Goal: Navigation & Orientation: Find specific page/section

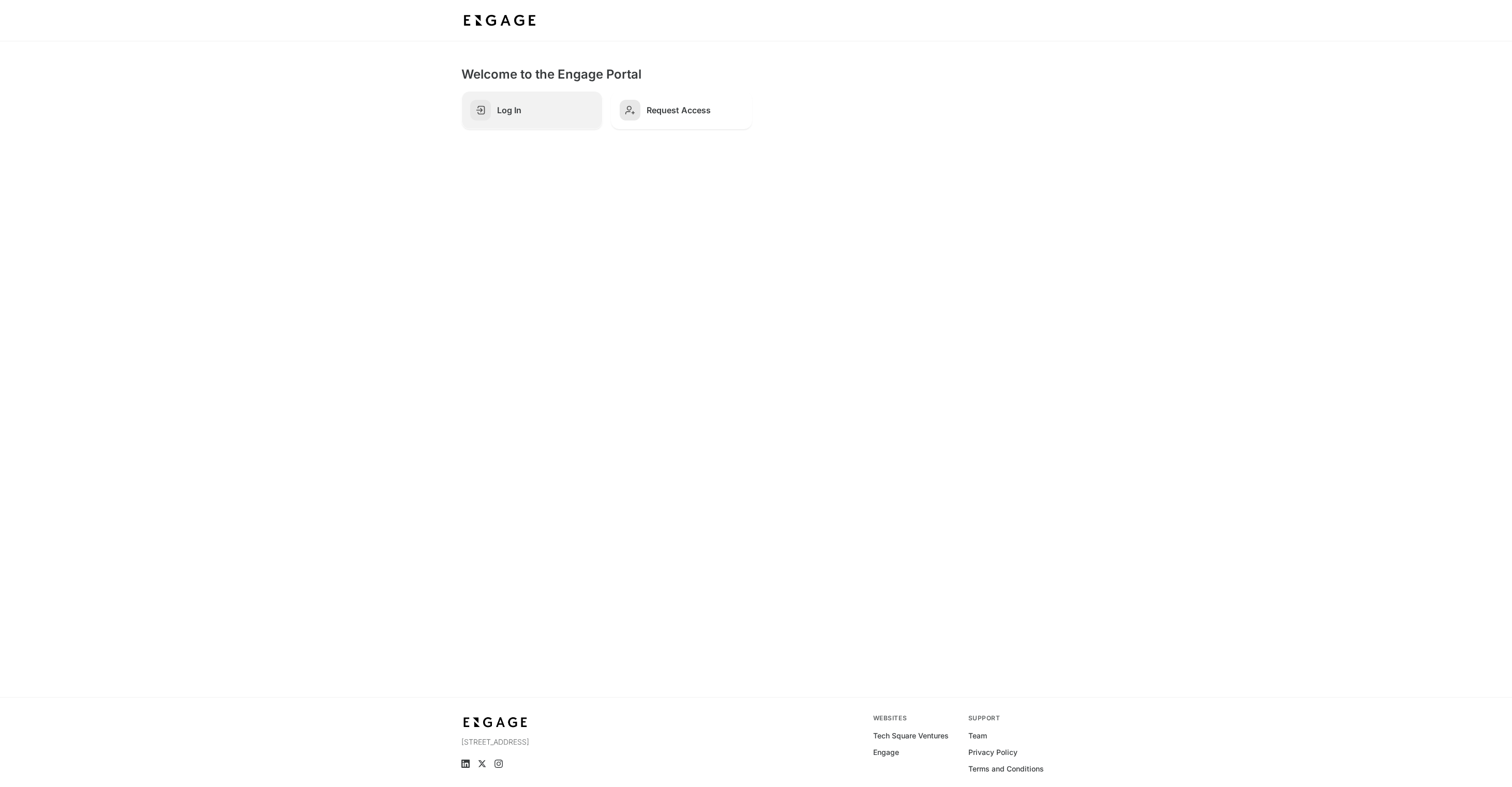
click at [514, 112] on h2 "Log In" at bounding box center [545, 110] width 97 height 10
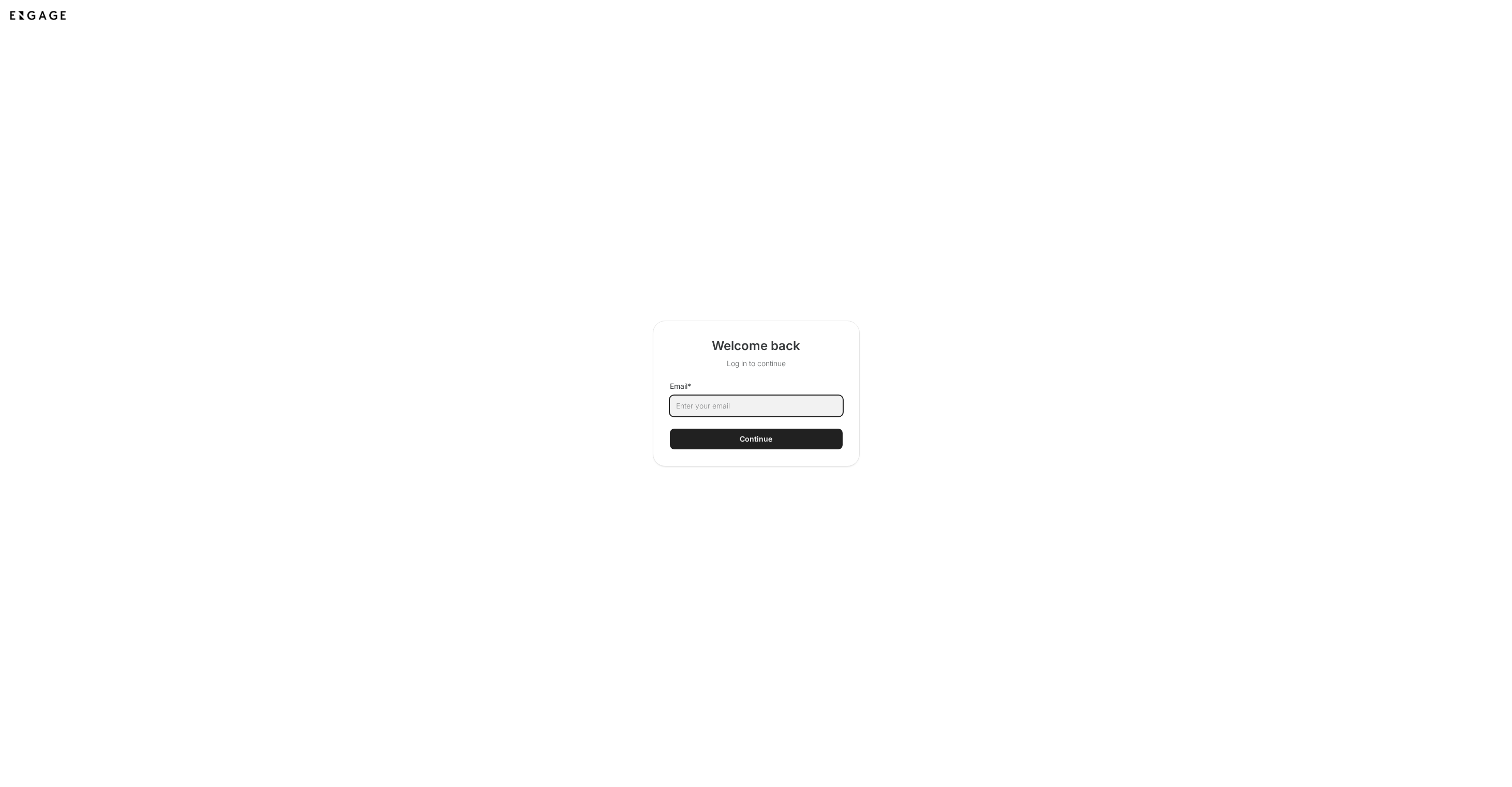
click at [739, 400] on input "Email *" at bounding box center [756, 405] width 173 height 21
type input "bill@engage.vc"
click at [772, 445] on button "Continue" at bounding box center [756, 438] width 173 height 21
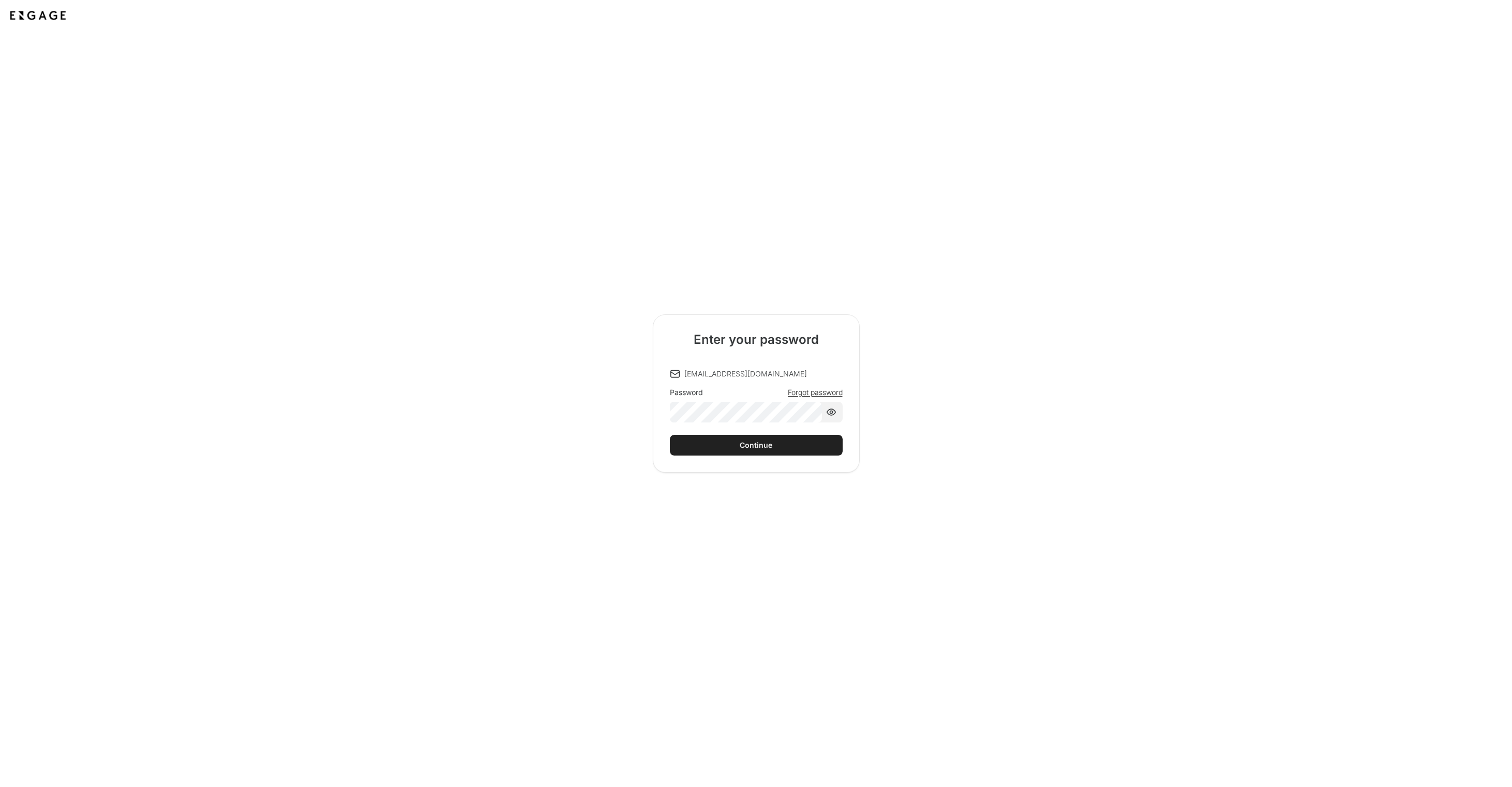
click at [699, 442] on button "Continue" at bounding box center [756, 445] width 173 height 21
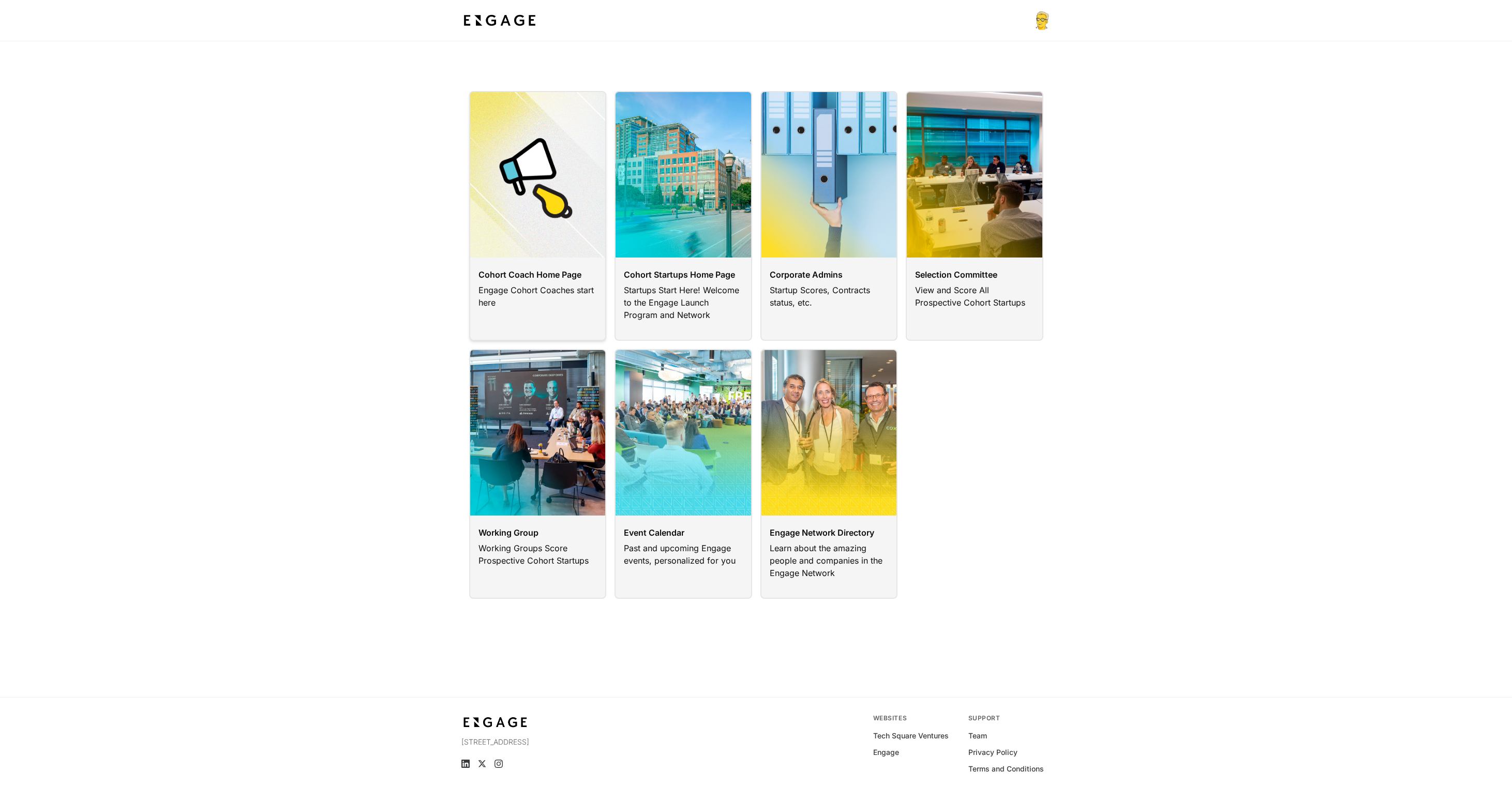
click at [540, 186] on link at bounding box center [538, 216] width 138 height 250
click at [654, 190] on link at bounding box center [683, 216] width 138 height 250
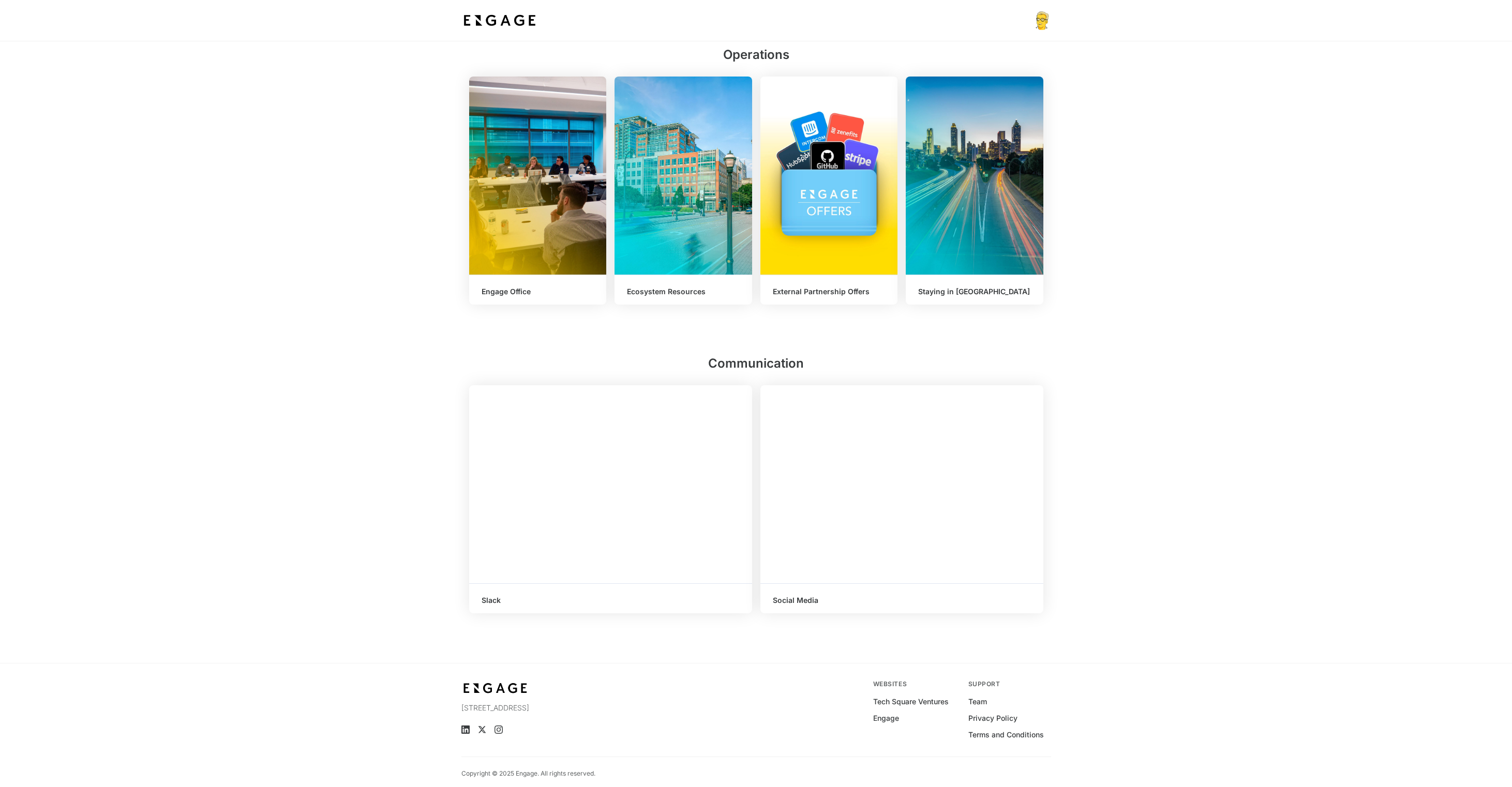
scroll to position [704, 0]
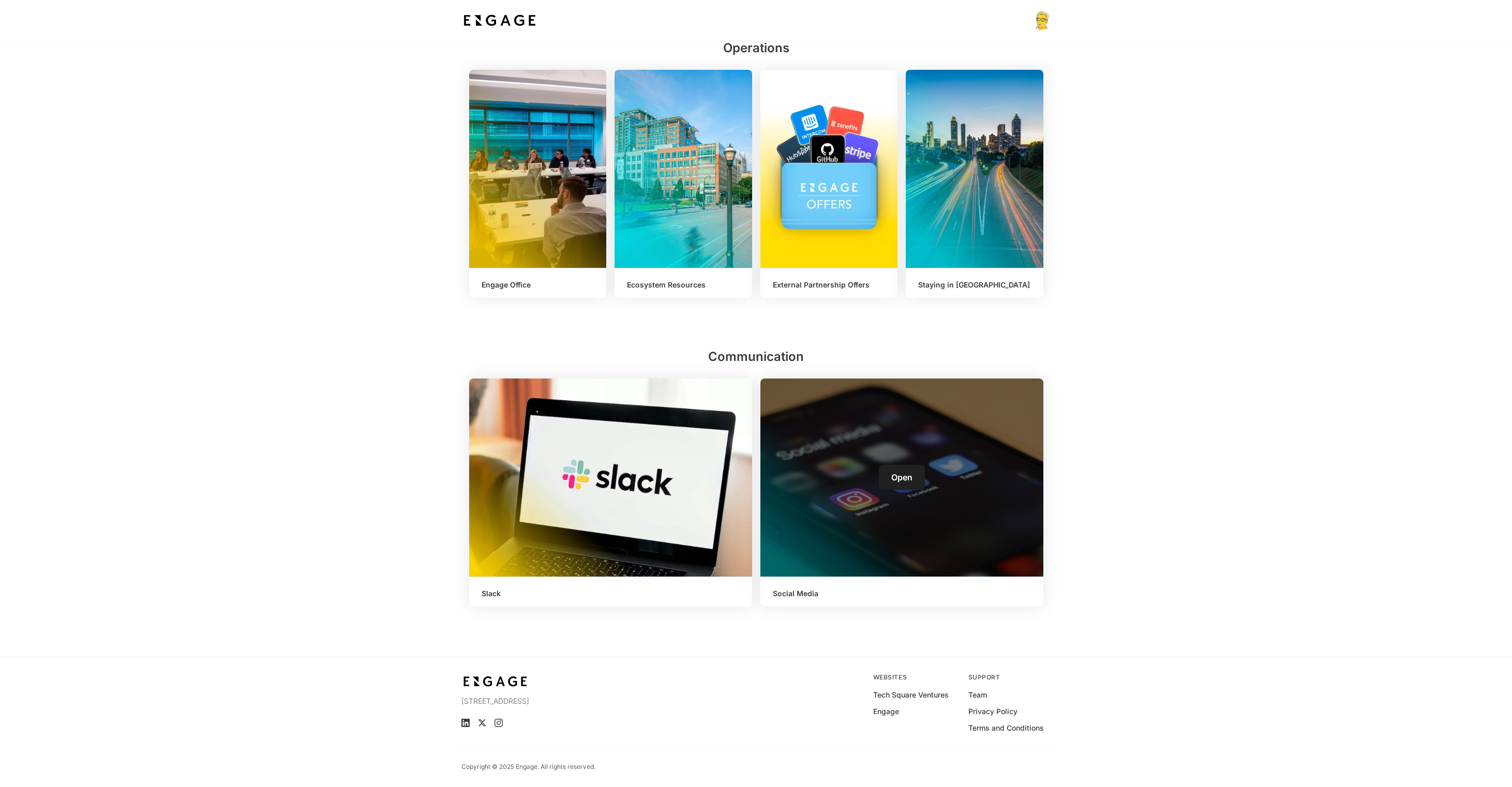
click at [822, 456] on div "Open" at bounding box center [901, 477] width 283 height 198
click at [911, 480] on span "Open" at bounding box center [901, 477] width 21 height 10
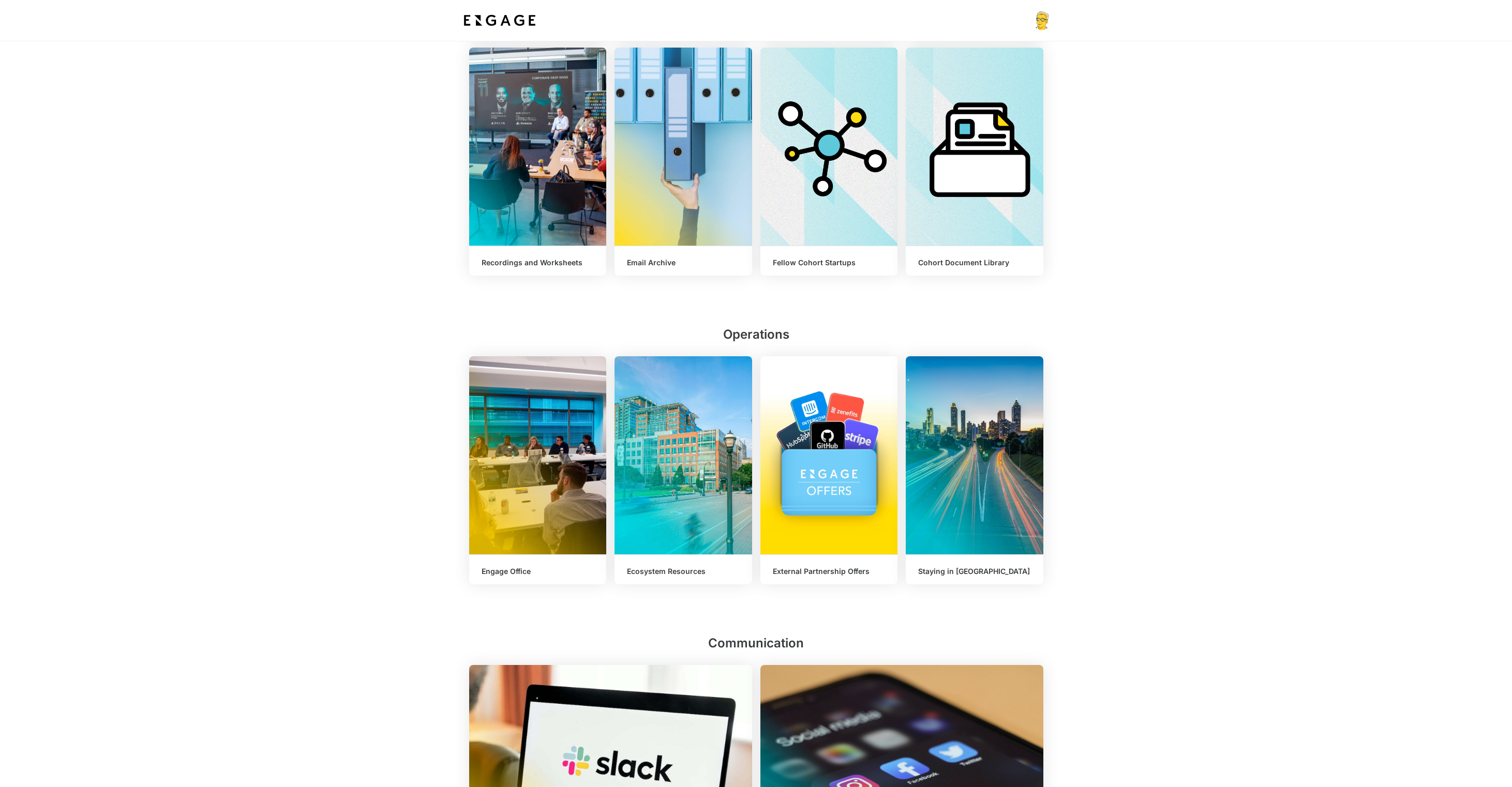
scroll to position [420, 0]
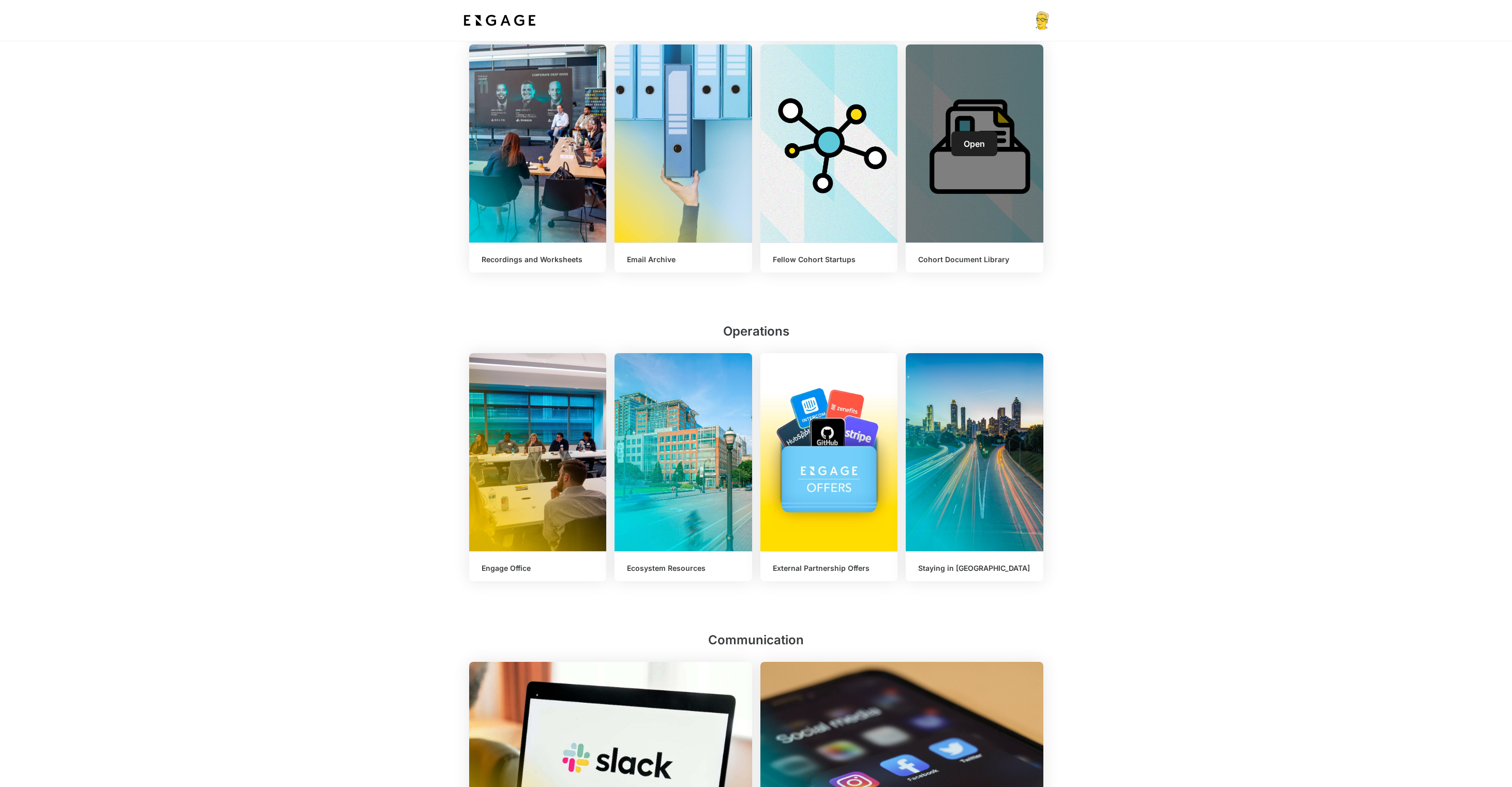
click at [989, 139] on link "Open" at bounding box center [975, 144] width 46 height 25
